Goal: Information Seeking & Learning: Learn about a topic

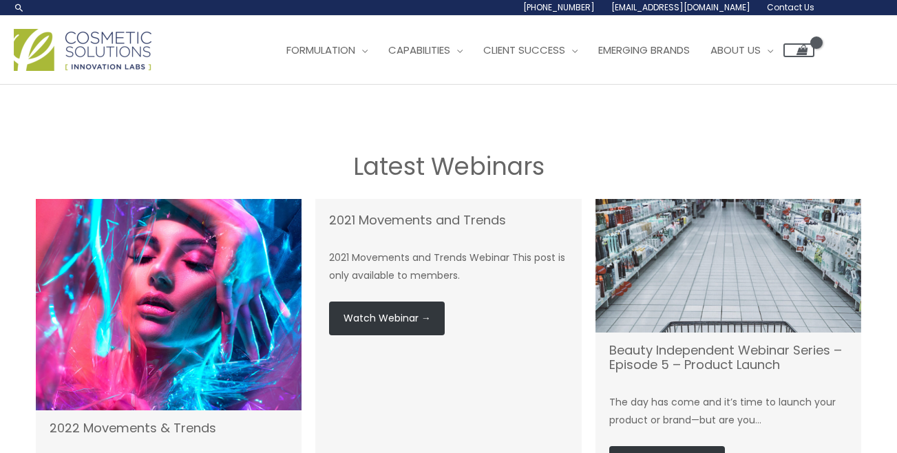
click at [38, 14] on div "1.888.883.0540 info@naturalskincare.com Contact Us" at bounding box center [414, 7] width 800 height 15
click at [25, 49] on img at bounding box center [83, 50] width 138 height 42
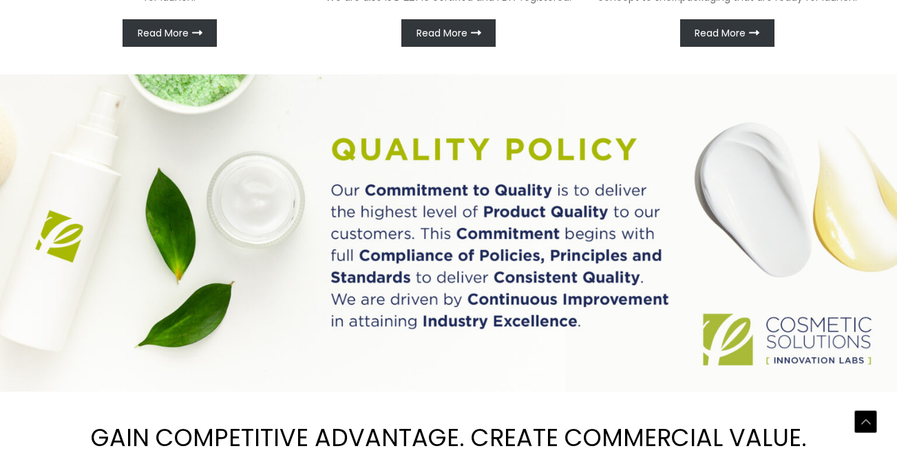
scroll to position [881, 0]
